Goal: Download file/media

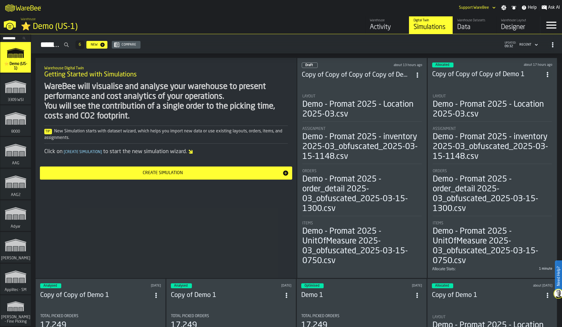
click at [113, 107] on div "WareBee will visualise and analyse your warehouse to present performance and co…" at bounding box center [165, 101] width 243 height 39
click at [10, 36] on input "Search..." at bounding box center [15, 38] width 28 height 6
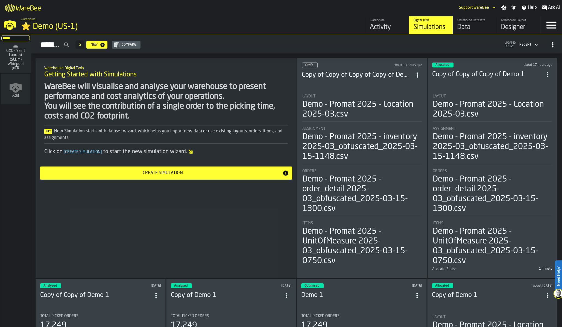
type input "*****"
click at [14, 56] on span "GXO - Saint Laurent (SLDM) Whirlpool @FR" at bounding box center [15, 60] width 26 height 22
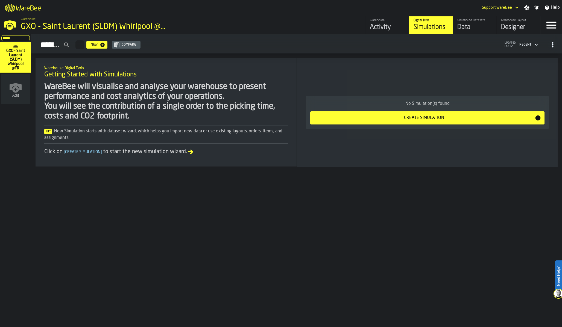
click at [482, 23] on div "Data" at bounding box center [474, 27] width 35 height 9
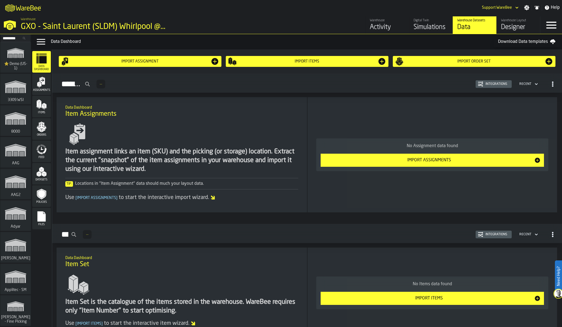
click at [43, 223] on div "Files" at bounding box center [41, 218] width 19 height 15
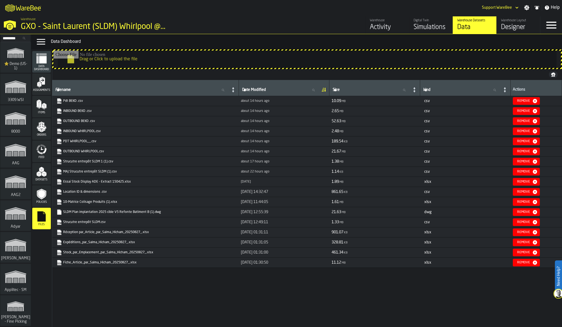
click at [103, 181] on link "Essai Stock Display ADE - Extract 150425.xlsx" at bounding box center [145, 181] width 176 height 5
